Goal: Register for event/course

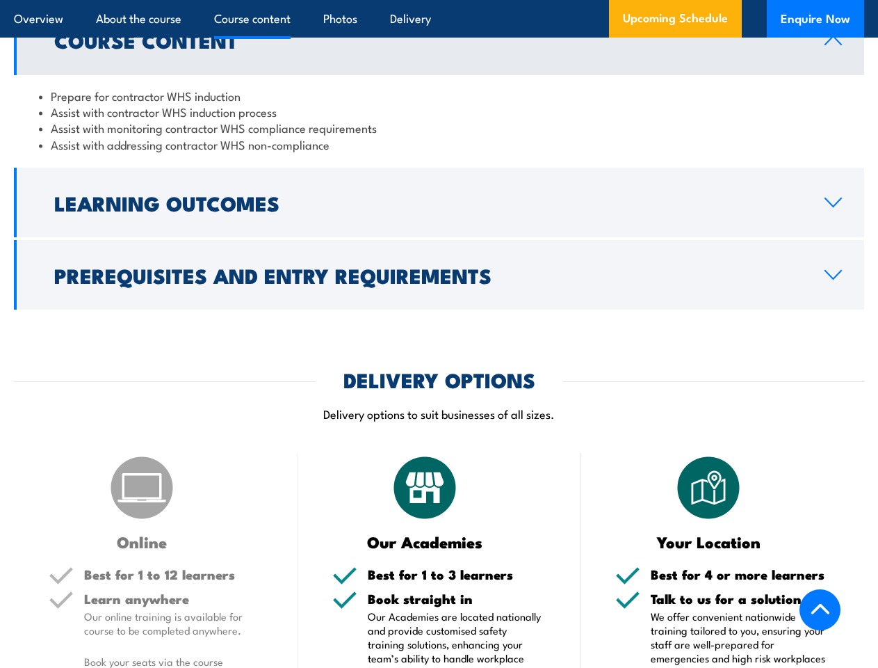
scroll to position [1275, 0]
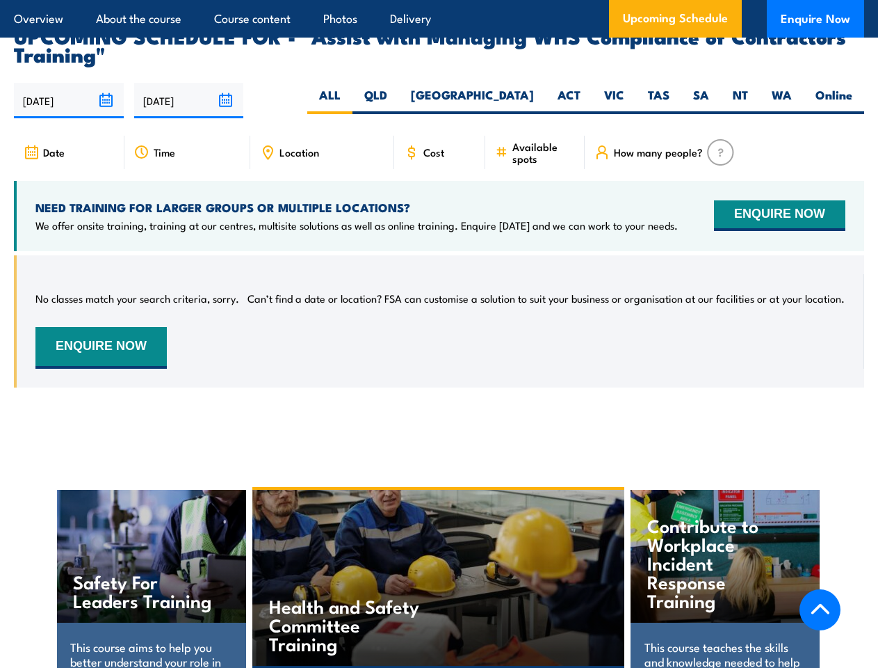
scroll to position [2175, 0]
click at [439, 0] on article "Overview About the course Course content Photos Delivery Upcoming Schedule Enqu…" at bounding box center [439, 19] width 851 height 38
click at [69, 83] on input "[DATE]" at bounding box center [69, 100] width 110 height 35
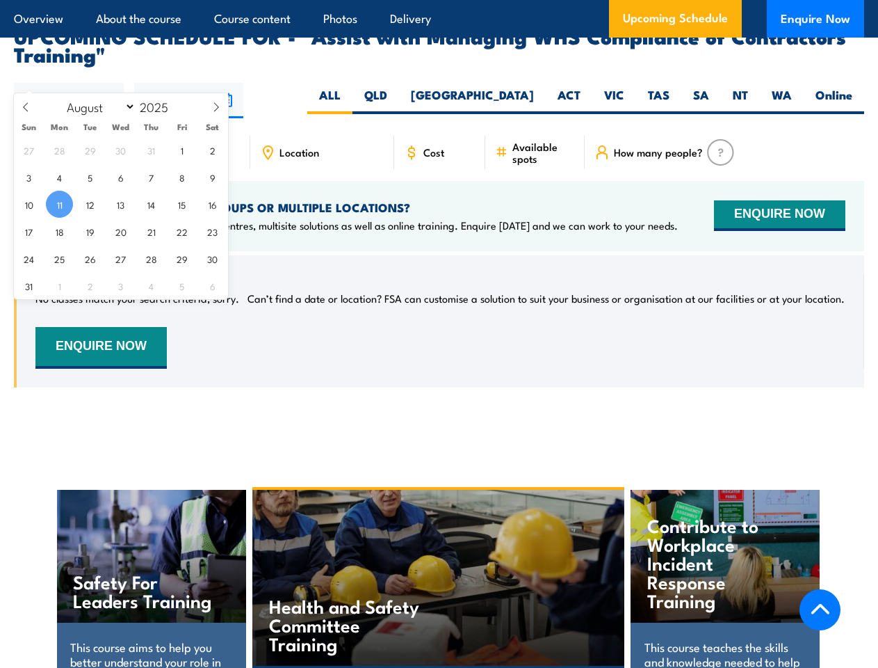
click at [189, 83] on input "[DATE]" at bounding box center [189, 100] width 110 height 35
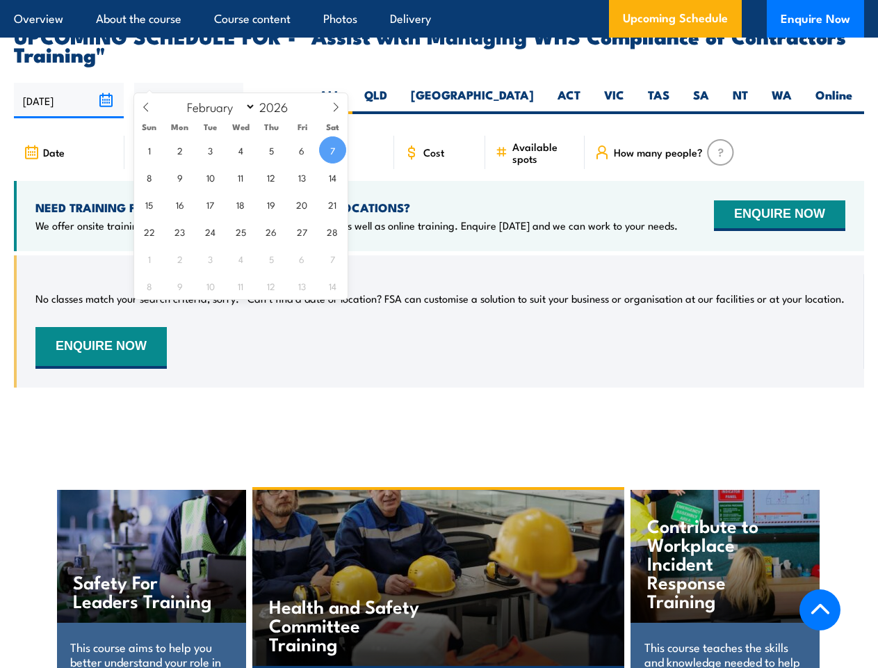
click at [440, 564] on div "Health and Safety Committee Training" at bounding box center [438, 578] width 373 height 176
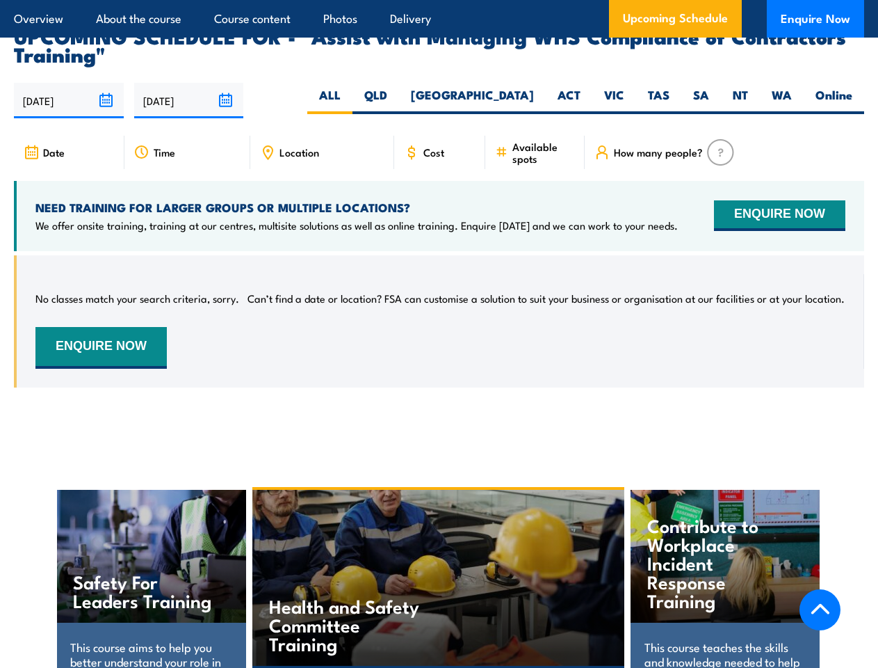
click at [439, 565] on div "Health and Safety Committee Training" at bounding box center [438, 578] width 373 height 176
